Goal: Transaction & Acquisition: Purchase product/service

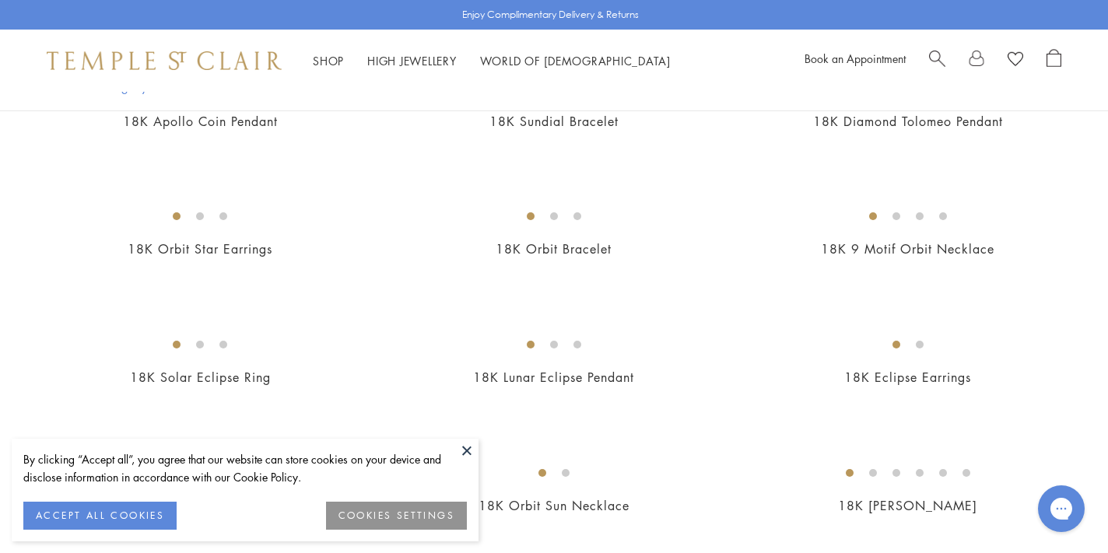
scroll to position [425, 0]
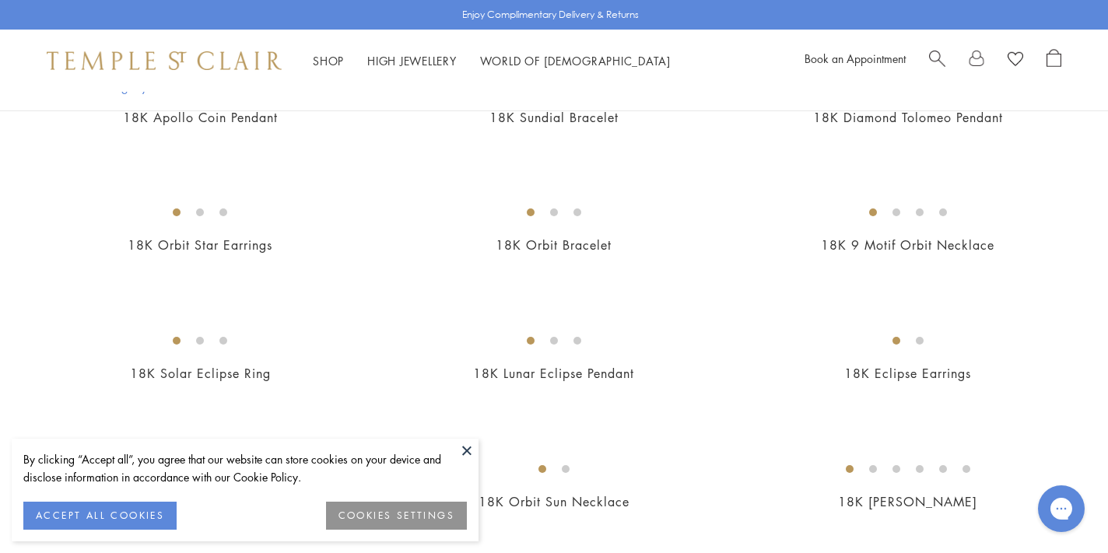
click at [464, 449] on button at bounding box center [466, 450] width 23 height 23
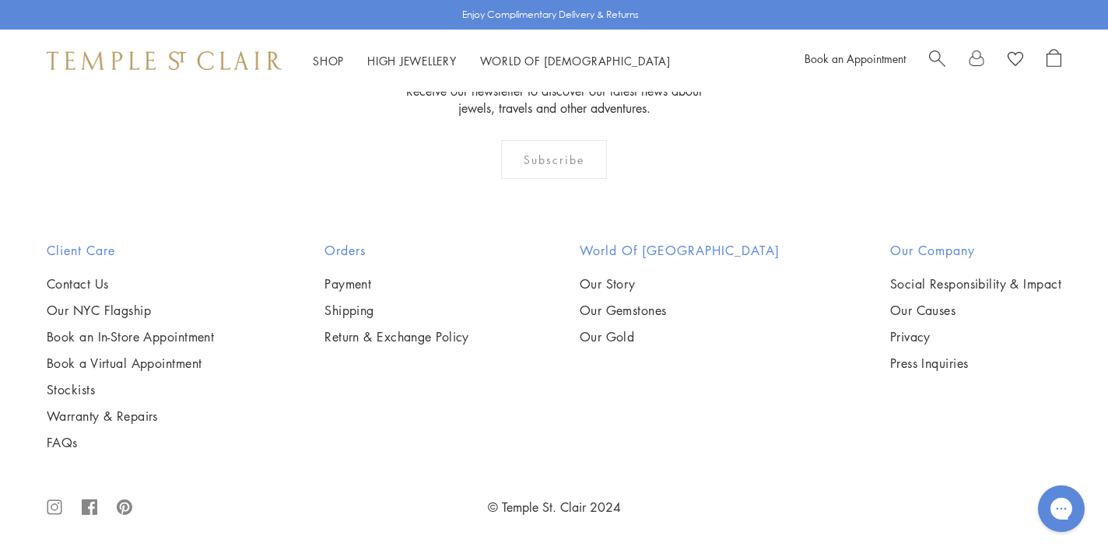
scroll to position [7360, 0]
click at [932, 52] on span "Search" at bounding box center [937, 57] width 16 height 16
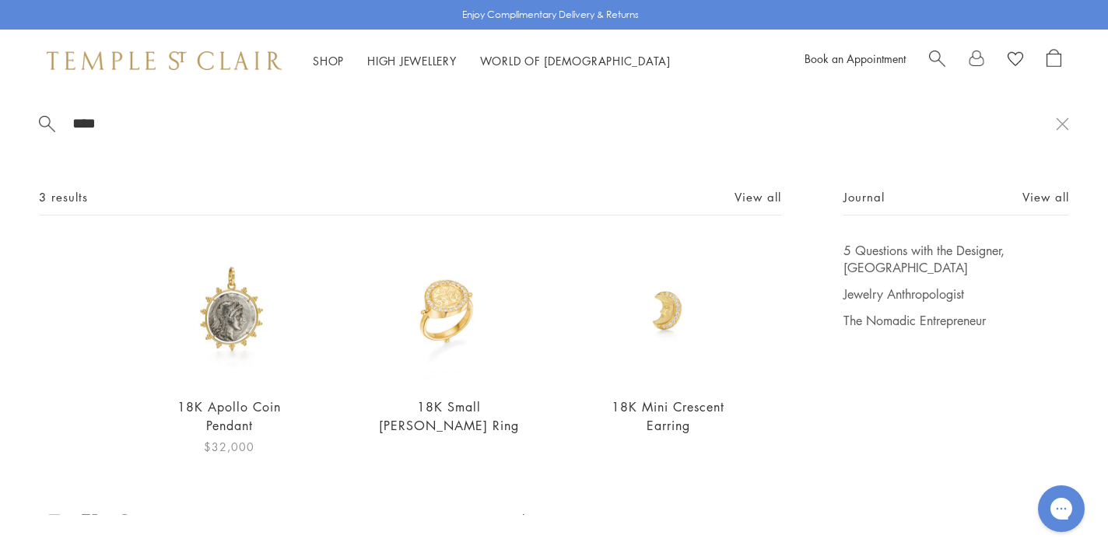
type input "****"
click at [240, 321] on img at bounding box center [230, 313] width 142 height 142
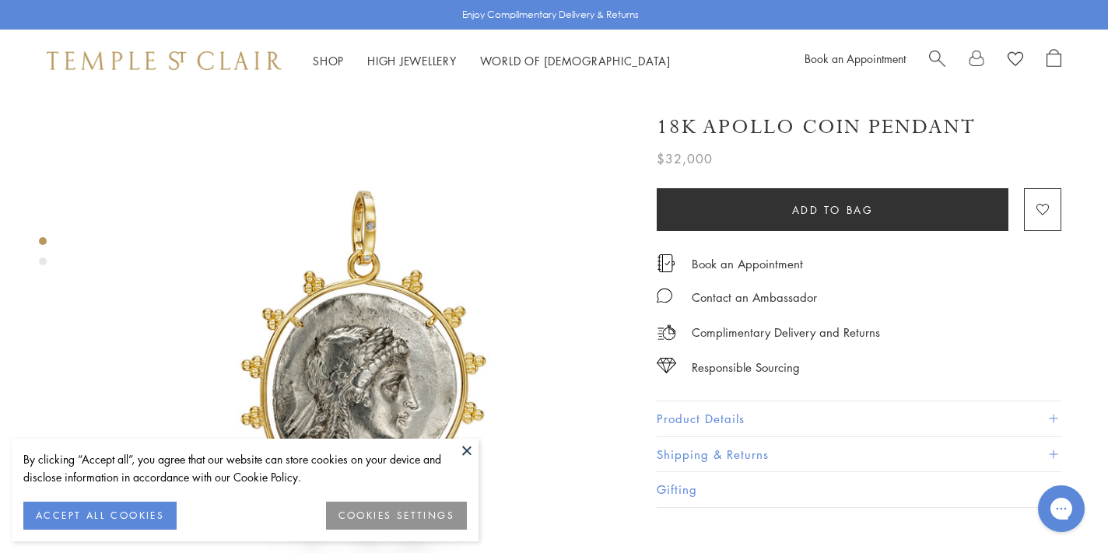
click at [464, 450] on button at bounding box center [466, 450] width 23 height 23
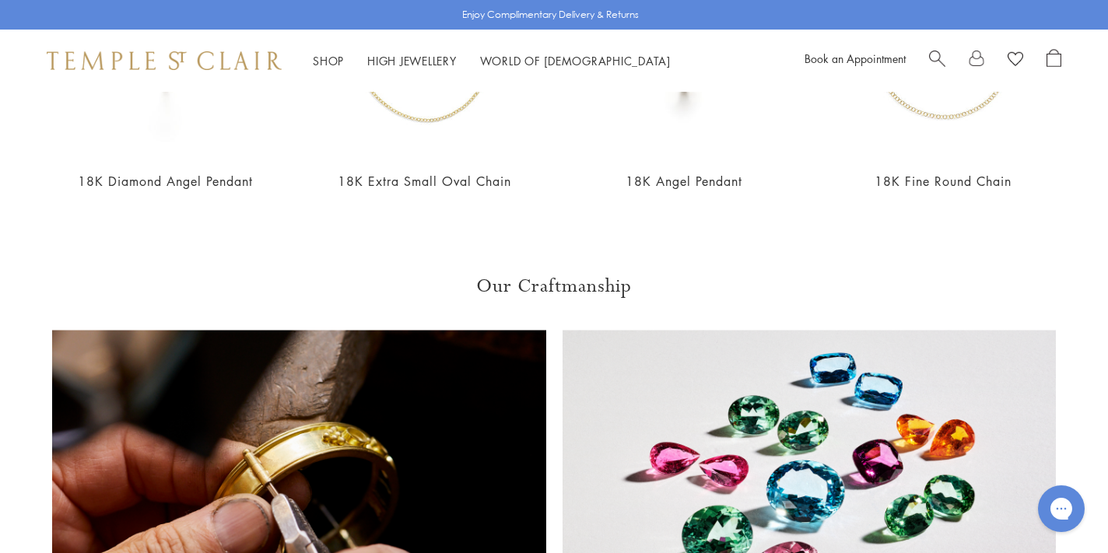
scroll to position [1351, 0]
